Goal: Contribute content

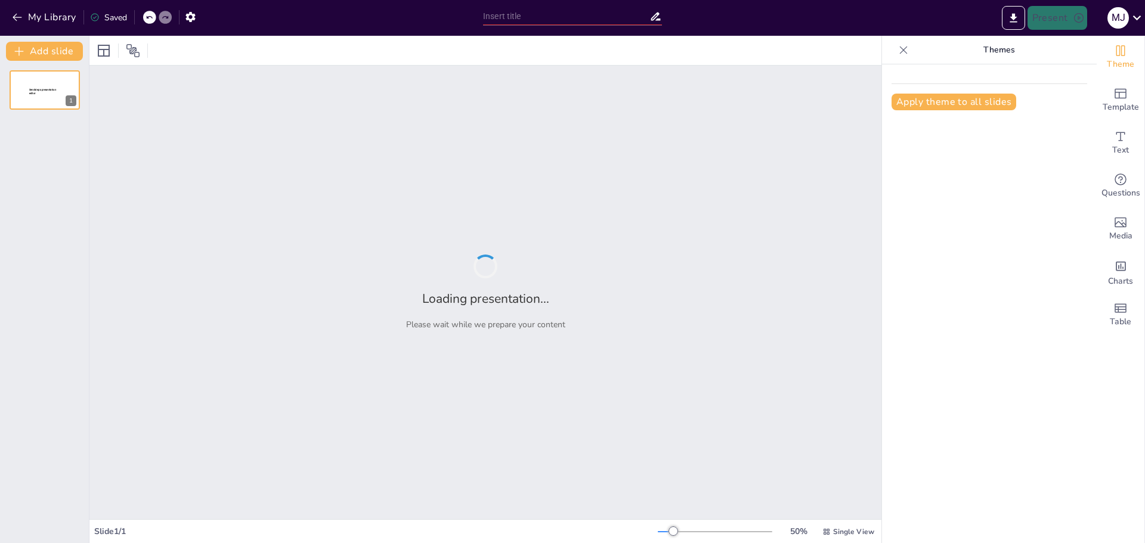
type input "Reflexiones sobre la Vida: Un Viaje Personal"
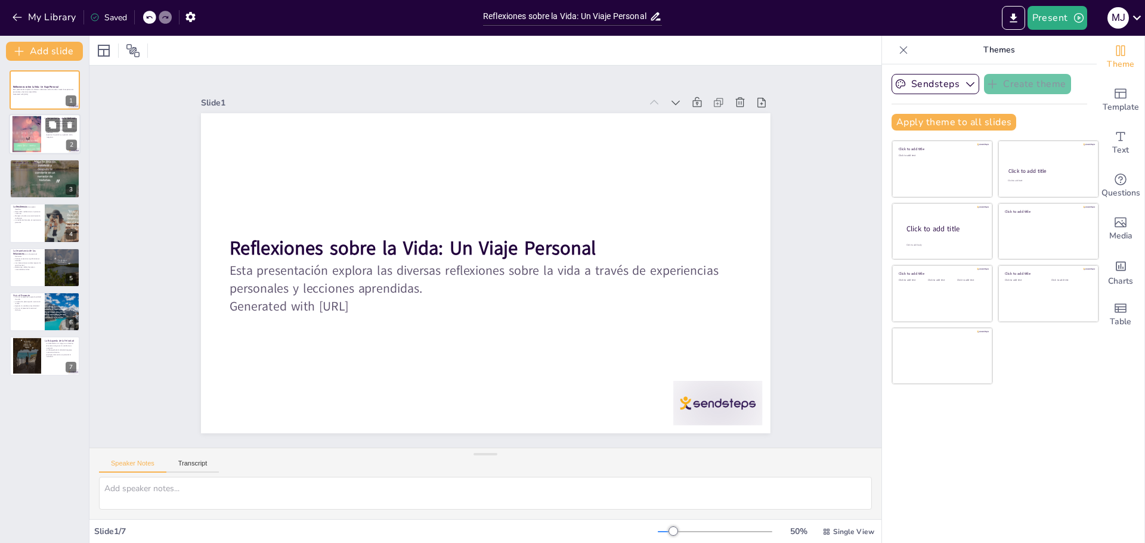
click at [43, 128] on div at bounding box center [45, 134] width 72 height 41
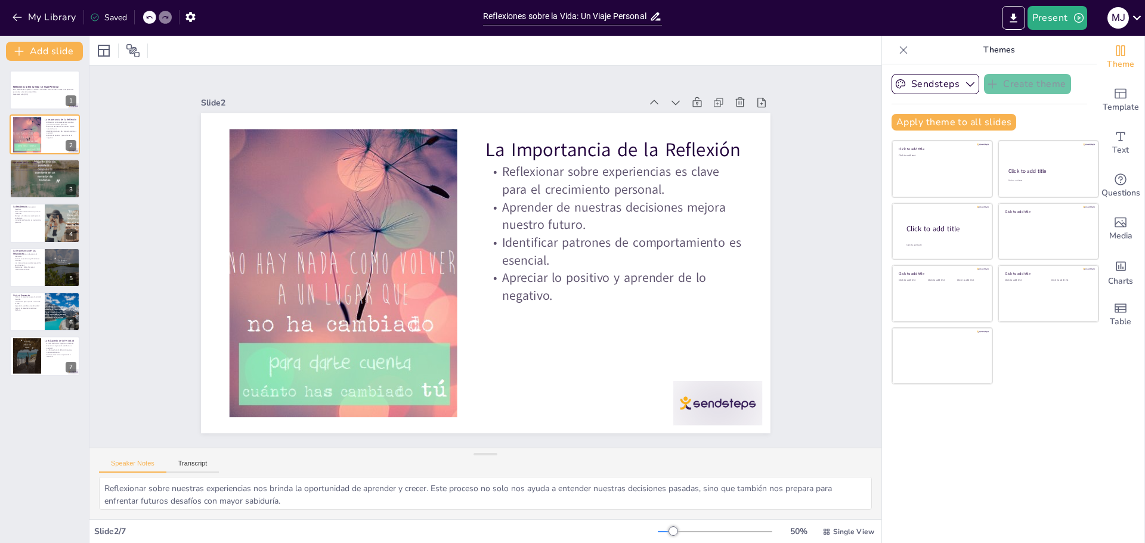
click at [40, 157] on div "Reflexiones sobre la Vida: Un Viaje Personal Esta presentación explora las dive…" at bounding box center [44, 223] width 89 height 306
click at [37, 172] on p "Los errores son escalones hacia el éxito." at bounding box center [45, 170] width 64 height 2
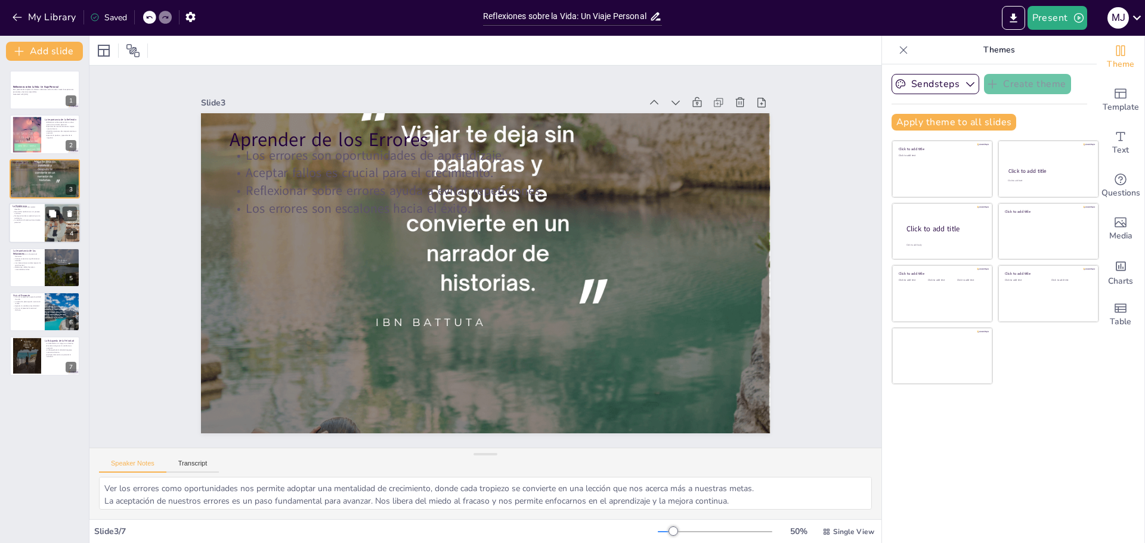
click at [33, 233] on div at bounding box center [45, 223] width 72 height 41
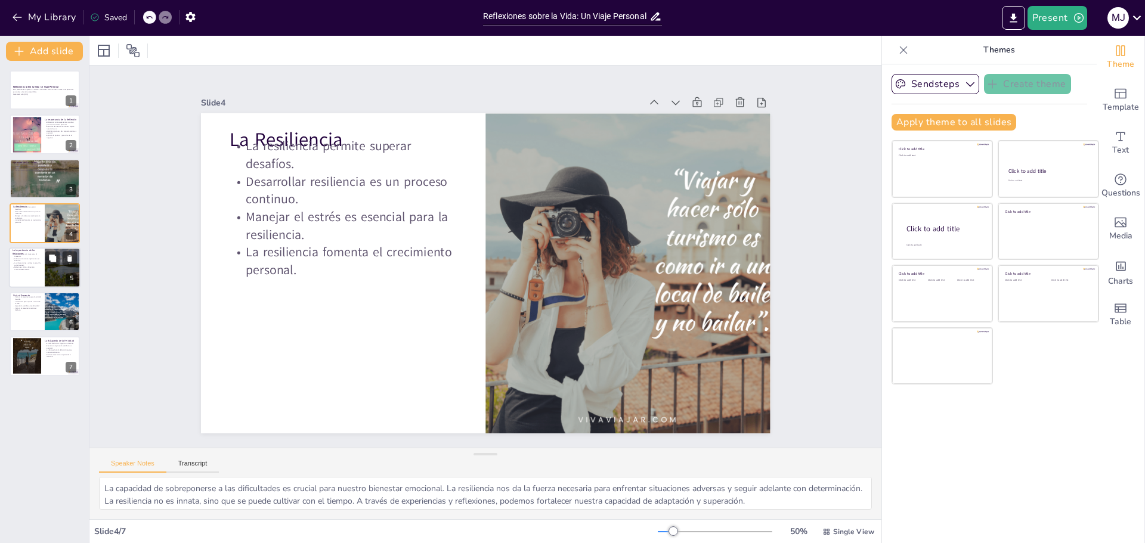
click at [31, 266] on p "Relaciones sólidas fomentan comunidades unidas." at bounding box center [27, 268] width 29 height 4
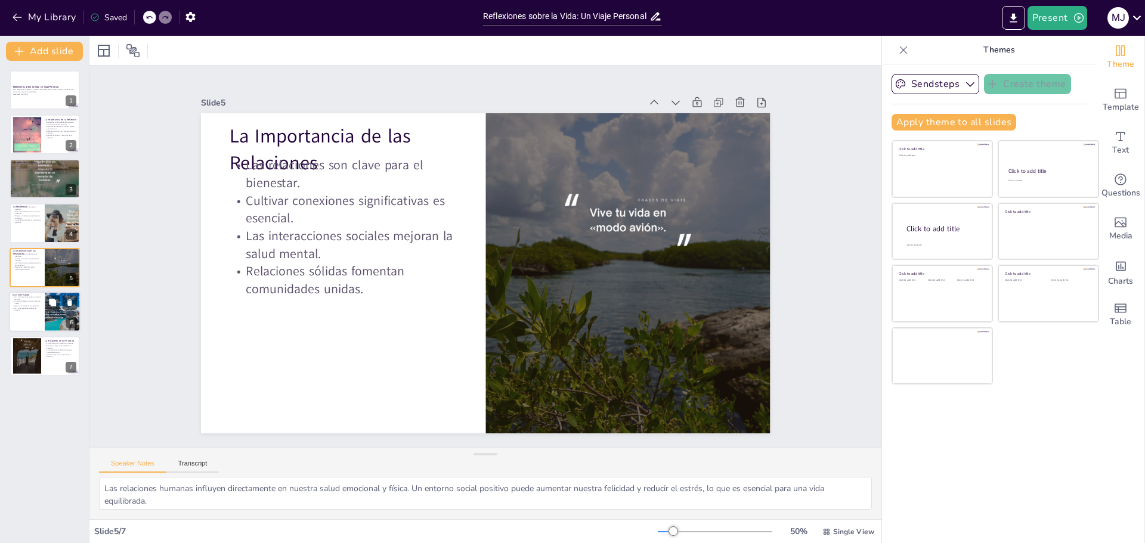
click at [27, 311] on p "Vivir en el presente fomenta el disfrute." at bounding box center [27, 309] width 29 height 4
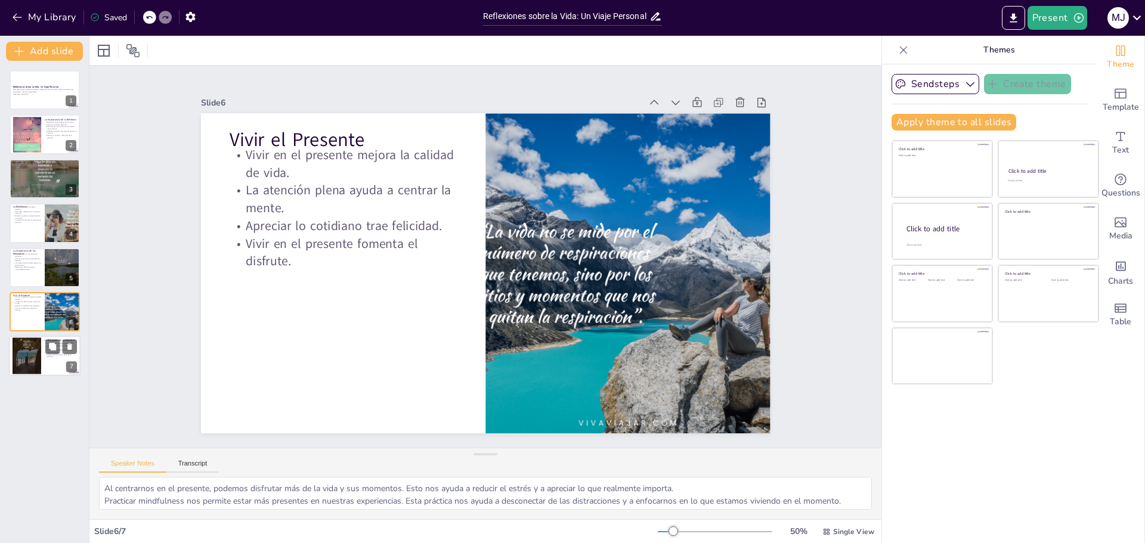
click at [22, 354] on div at bounding box center [27, 356] width 29 height 37
type textarea "Entender que la felicidad es un proceso continuo nos permite disfrutar más de l…"
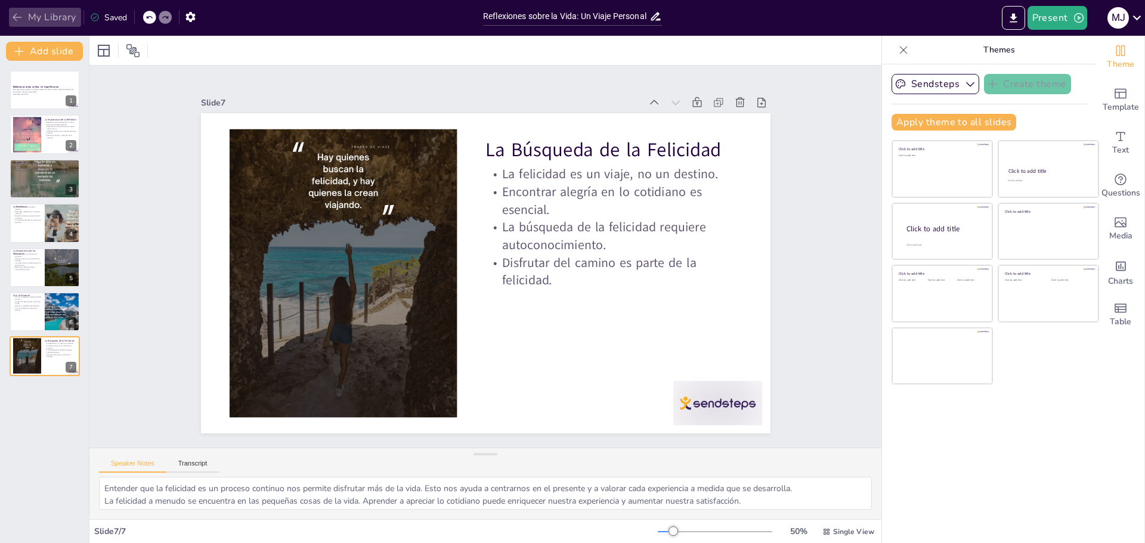
click at [21, 17] on icon "button" at bounding box center [17, 17] width 12 height 12
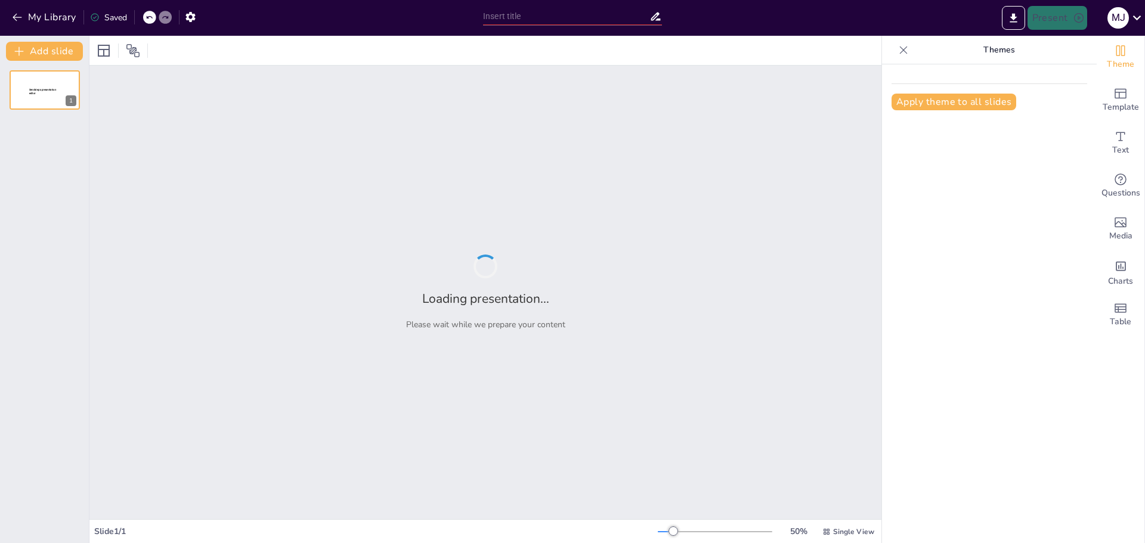
type input "Perspectivas sobre la Vida y su Significado"
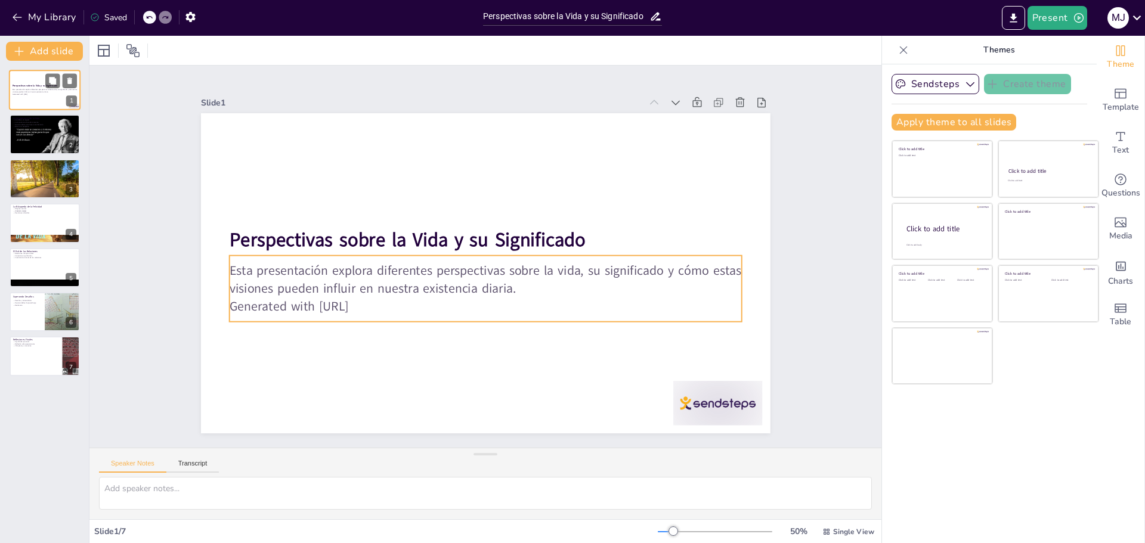
click at [54, 93] on p "Generated with [URL]" at bounding box center [45, 94] width 64 height 2
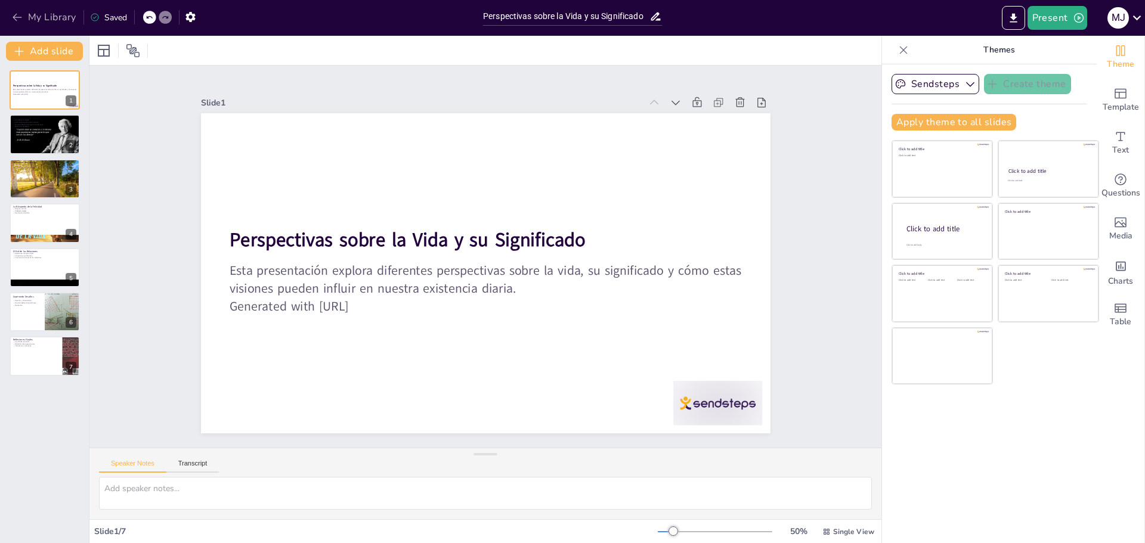
click at [26, 18] on button "My Library" at bounding box center [45, 17] width 72 height 19
